Goal: Task Accomplishment & Management: Use online tool/utility

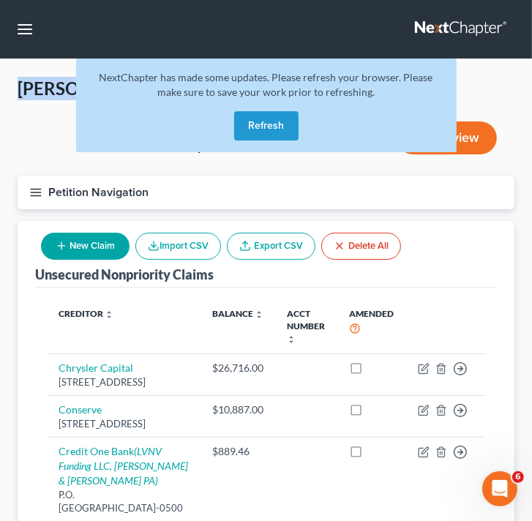
drag, startPoint x: 250, startPoint y: 123, endPoint x: 255, endPoint y: 130, distance: 8.4
click at [252, 126] on button "Refresh" at bounding box center [266, 125] width 64 height 29
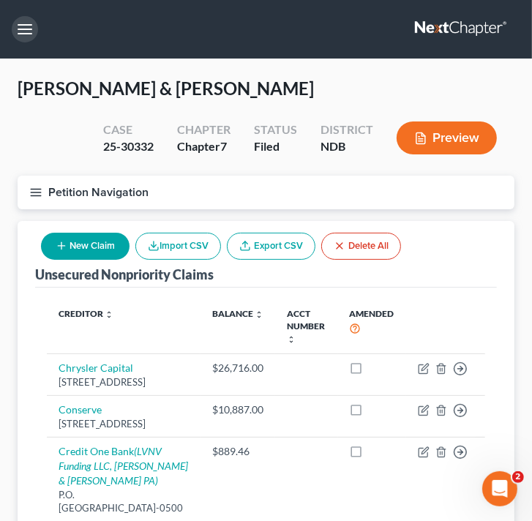
click at [29, 33] on button "button" at bounding box center [25, 29] width 26 height 26
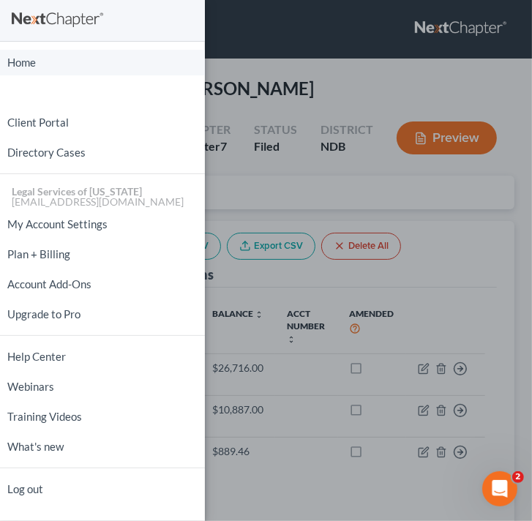
click at [41, 65] on link "Home" at bounding box center [102, 63] width 205 height 26
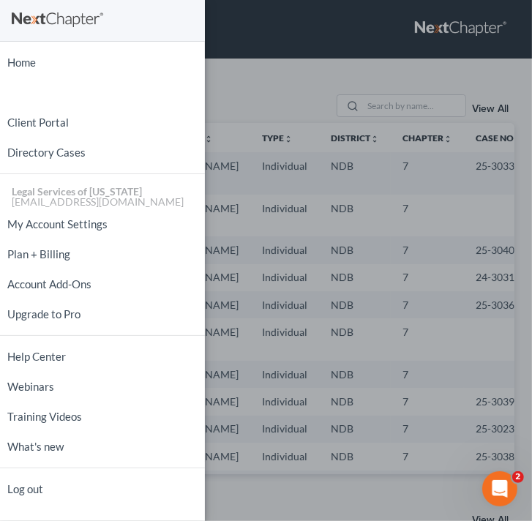
click at [272, 85] on div "Home New Case Client Portal Directory Cases Legal Services of North Dakota mlyk…" at bounding box center [266, 260] width 532 height 521
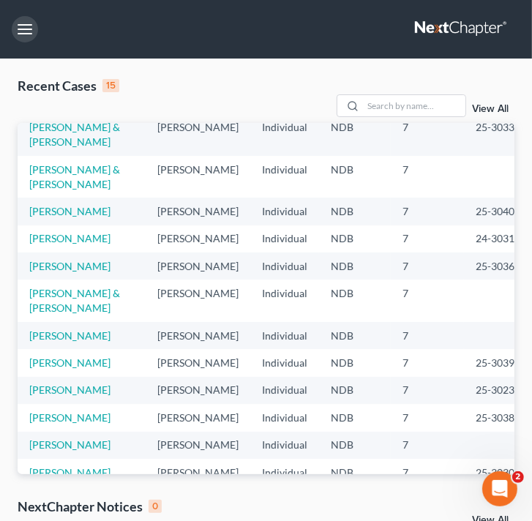
scroll to position [73, 0]
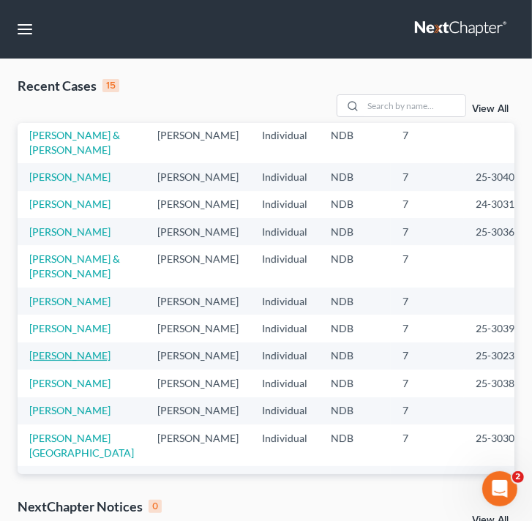
click at [73, 362] on link "Dotson, Laura" at bounding box center [69, 355] width 81 height 12
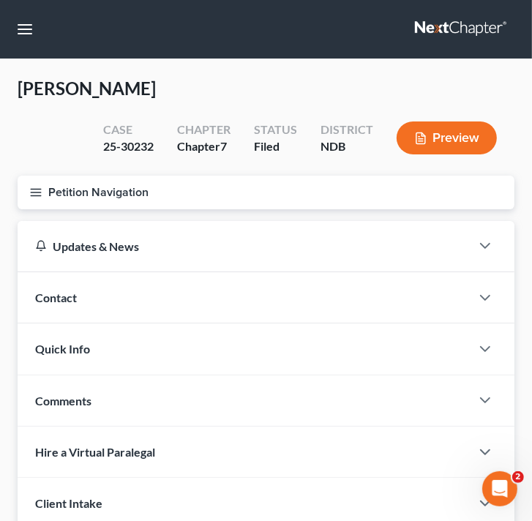
click at [44, 193] on button "Petition Navigation" at bounding box center [266, 193] width 497 height 34
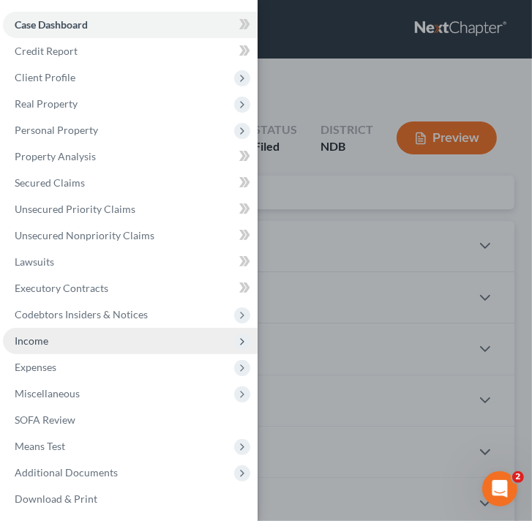
click at [40, 342] on span "Income" at bounding box center [32, 341] width 34 height 12
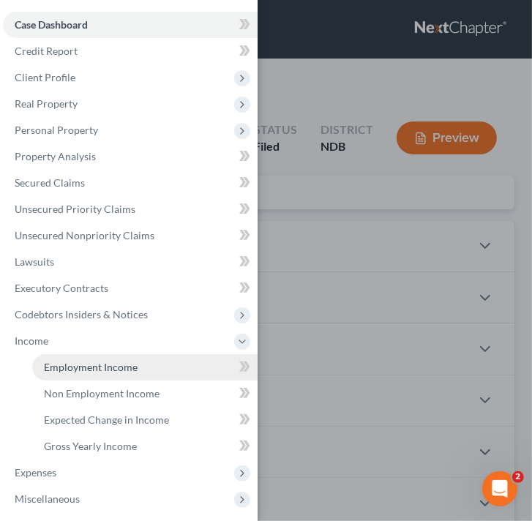
click at [82, 368] on span "Employment Income" at bounding box center [91, 367] width 94 height 12
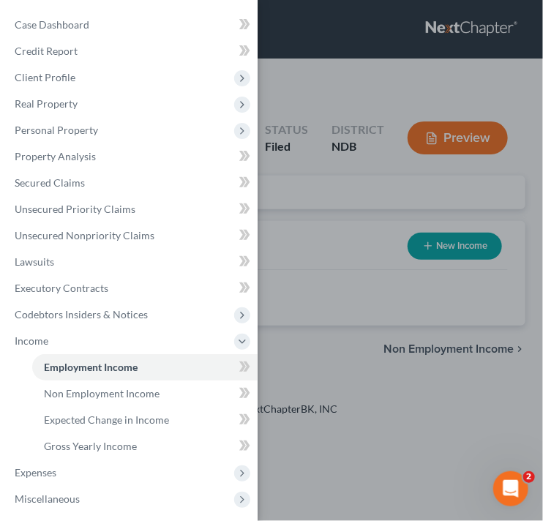
click at [338, 354] on div "Case Dashboard Payments Invoices Payments Payments Credit Report Client Profile" at bounding box center [271, 260] width 543 height 521
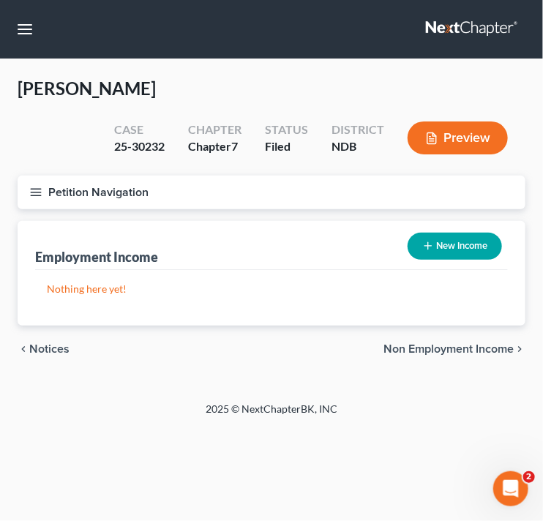
drag, startPoint x: 338, startPoint y: 354, endPoint x: 533, endPoint y: 394, distance: 199.6
click at [469, 389] on div "Dotson, Laura Upgraded Case 25-30232 Chapter Chapter 7 Status Filed District ND…" at bounding box center [271, 230] width 543 height 343
click at [484, 346] on span "Non Employment Income" at bounding box center [449, 349] width 130 height 12
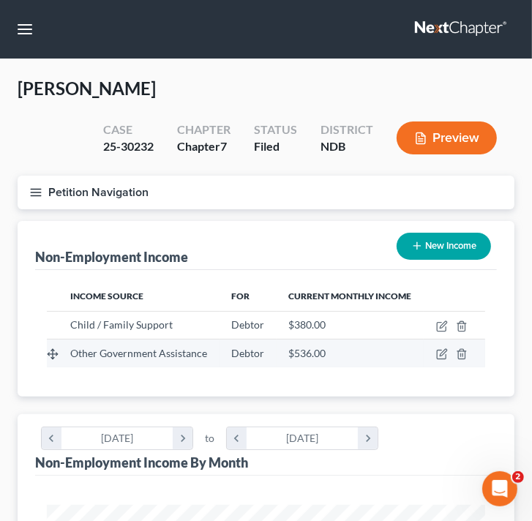
scroll to position [219, 468]
